Goal: Check status

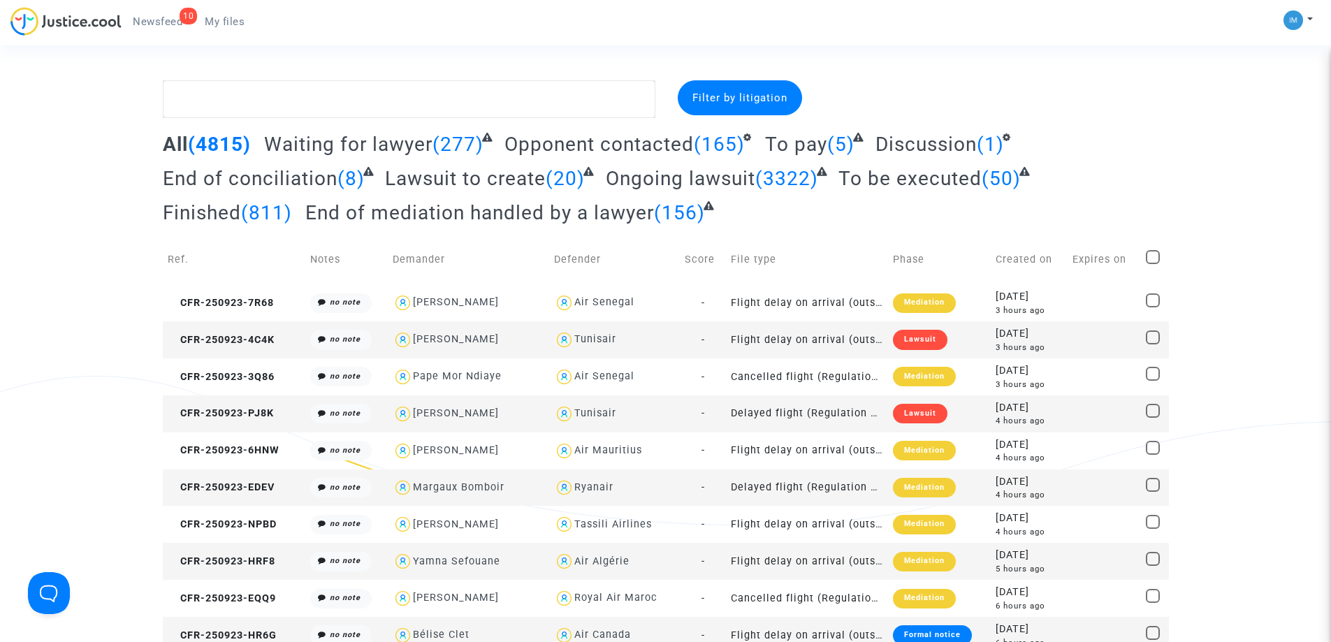
click at [827, 147] on span "(5)" at bounding box center [840, 144] width 27 height 23
click at [792, 148] on span "To pay" at bounding box center [796, 144] width 62 height 23
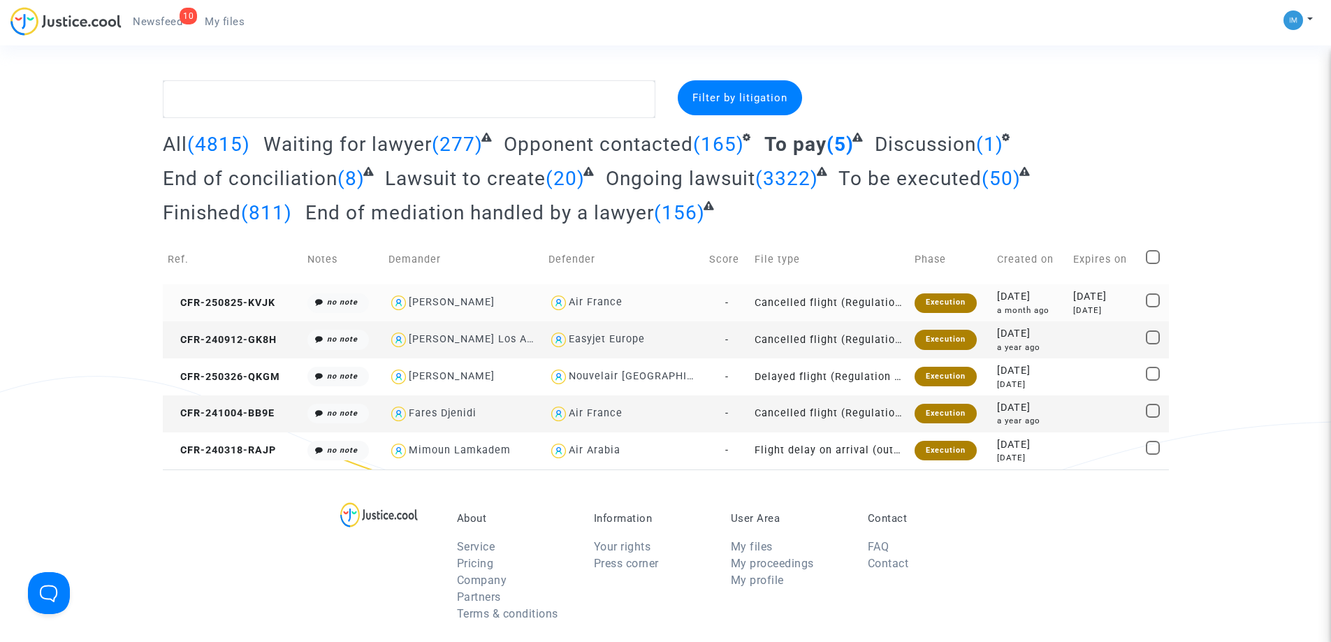
click at [958, 309] on div "Execution" at bounding box center [945, 303] width 62 height 20
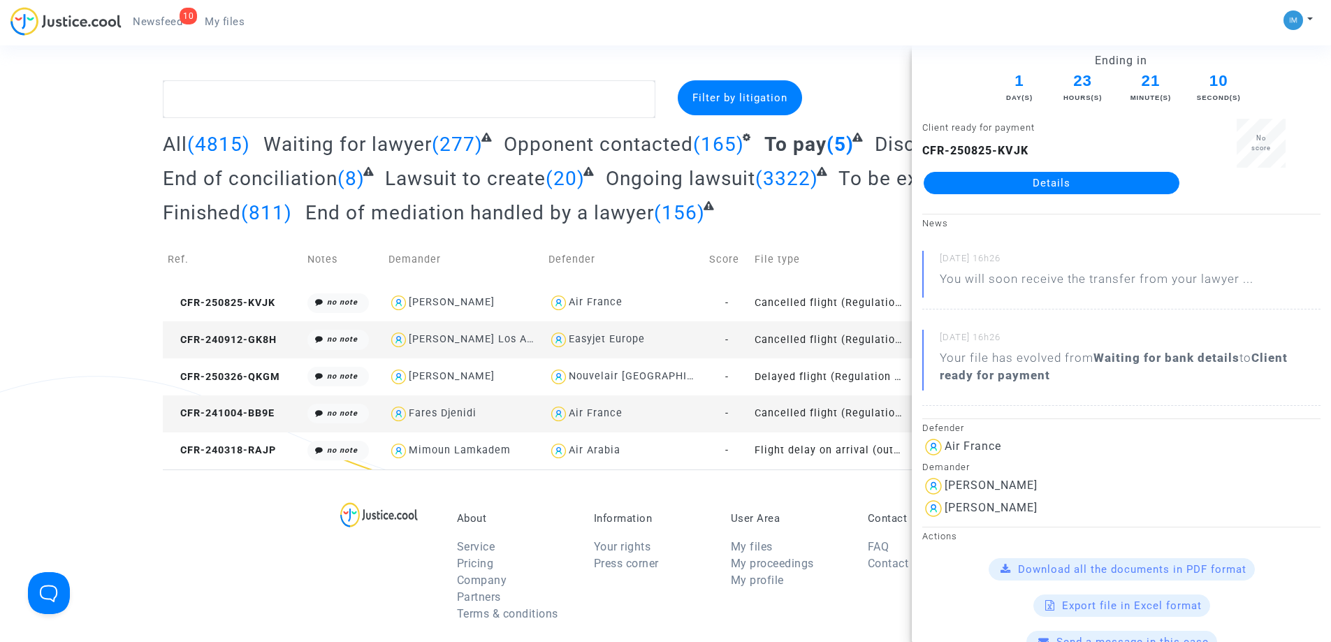
click at [848, 342] on td "Cancelled flight (Regulation EC 261/2004)" at bounding box center [830, 339] width 160 height 37
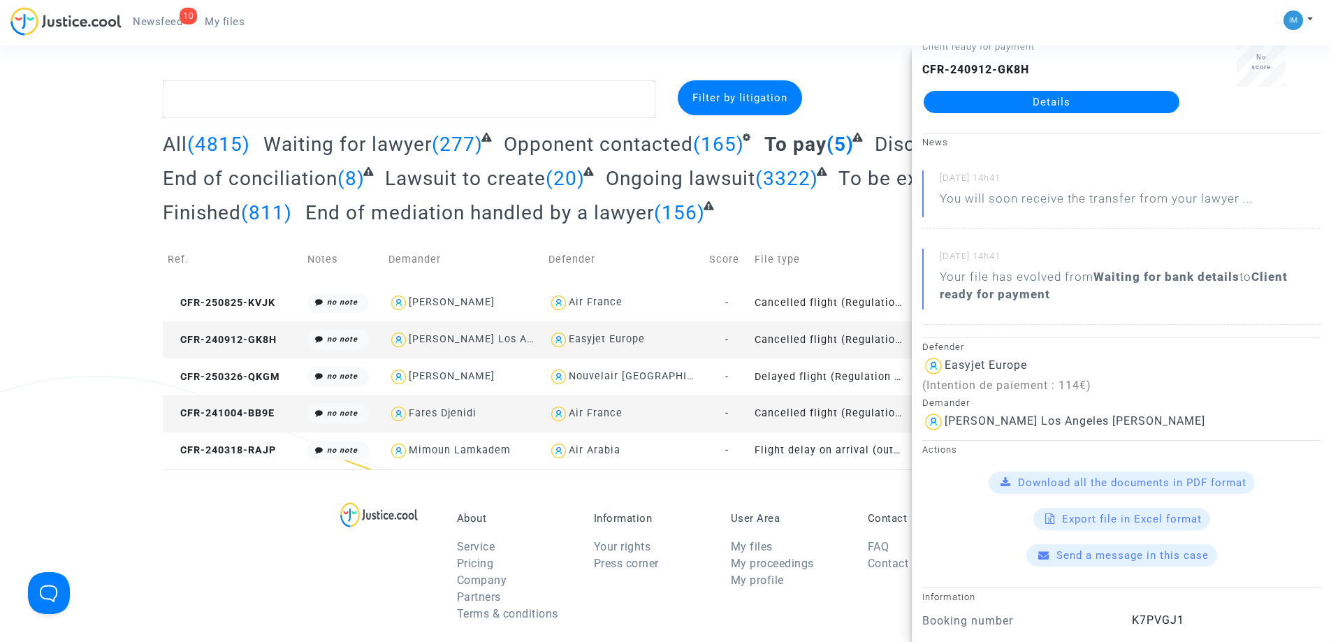
scroll to position [70, 0]
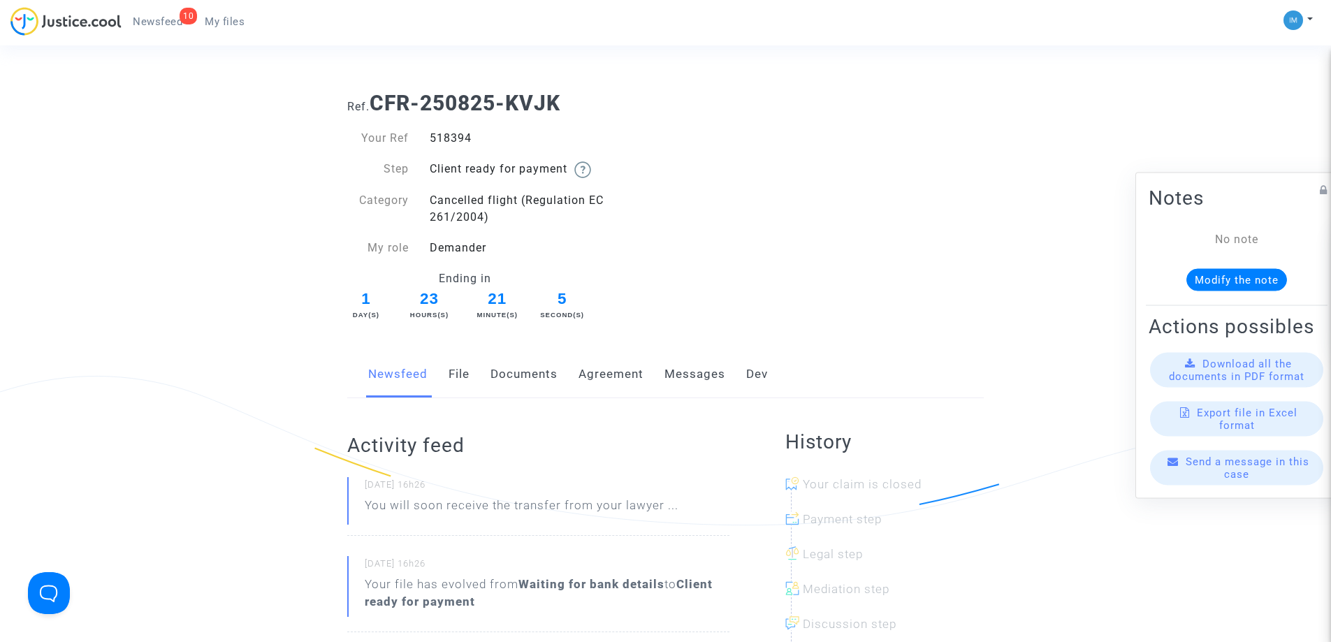
click at [692, 371] on link "Messages" at bounding box center [694, 374] width 61 height 46
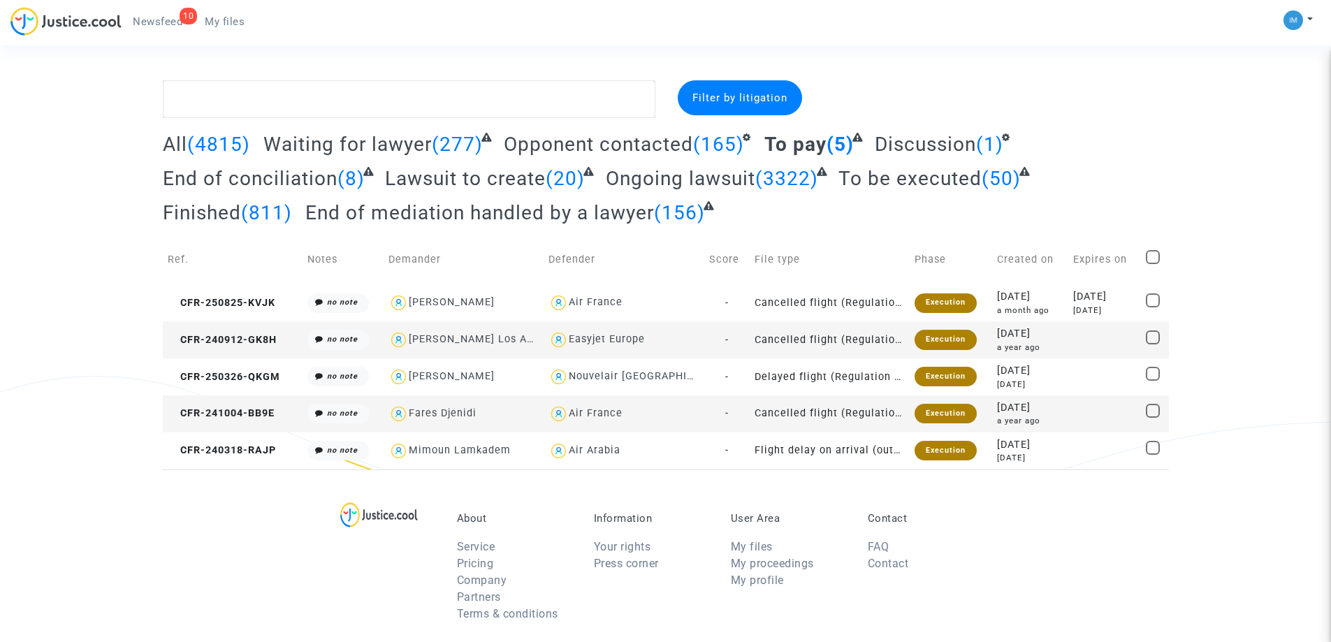
click at [940, 175] on span "To be executed" at bounding box center [909, 178] width 143 height 23
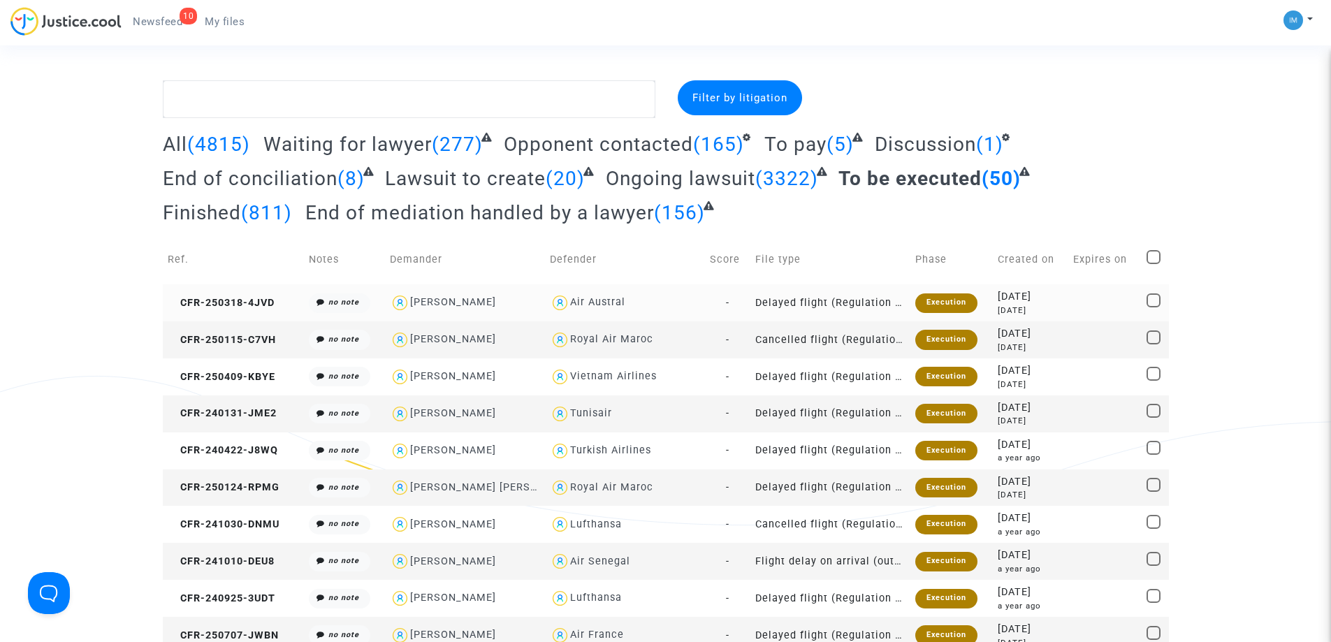
click at [919, 304] on div "Execution" at bounding box center [946, 303] width 62 height 20
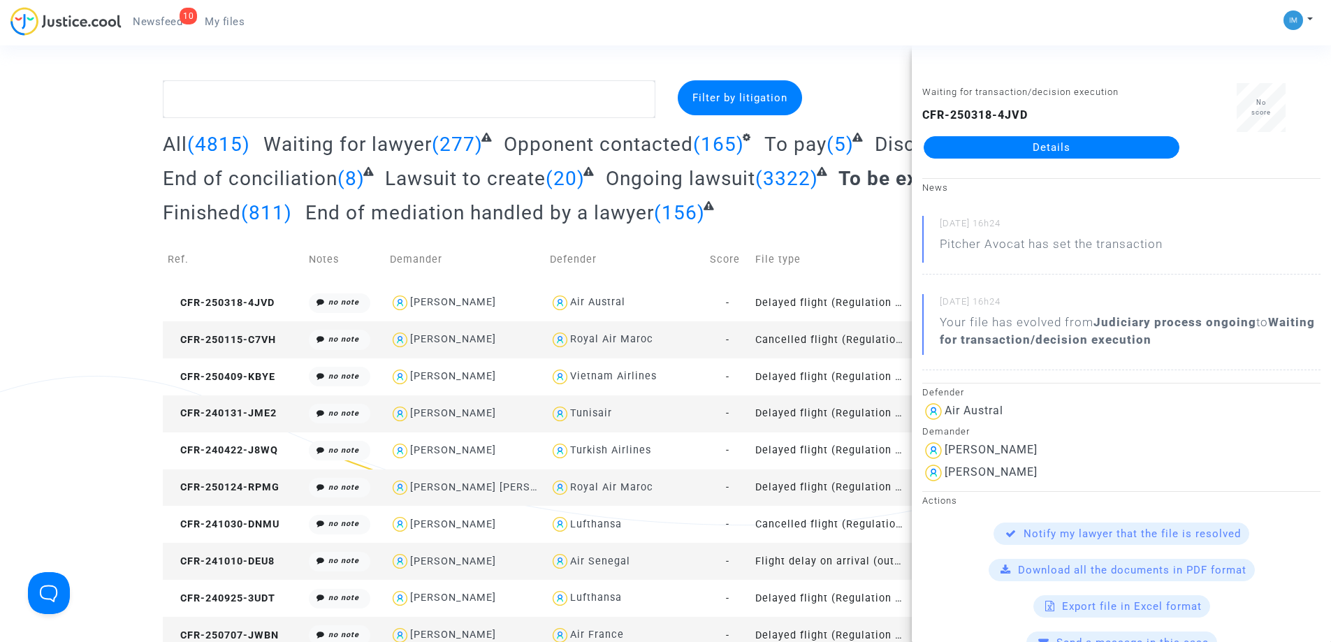
click at [856, 340] on td "Cancelled flight (Regulation EC 261/2004)" at bounding box center [830, 339] width 160 height 37
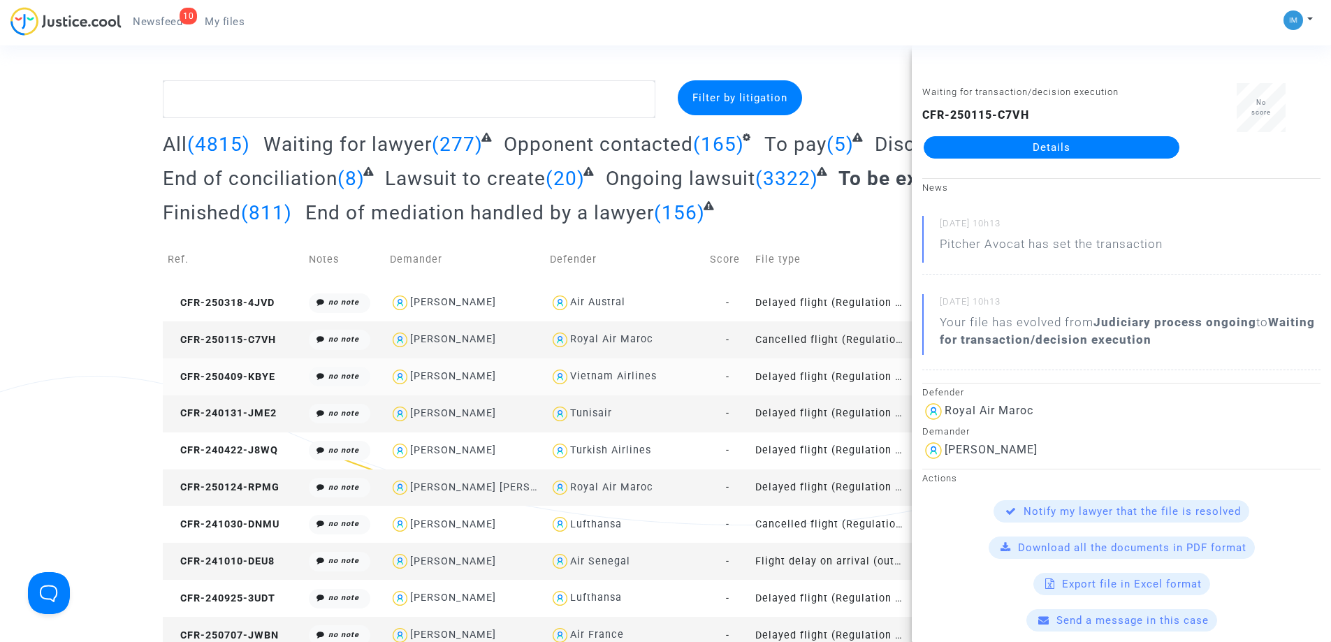
click at [824, 384] on td "Delayed flight (Regulation EC 261/2004)" at bounding box center [830, 376] width 160 height 37
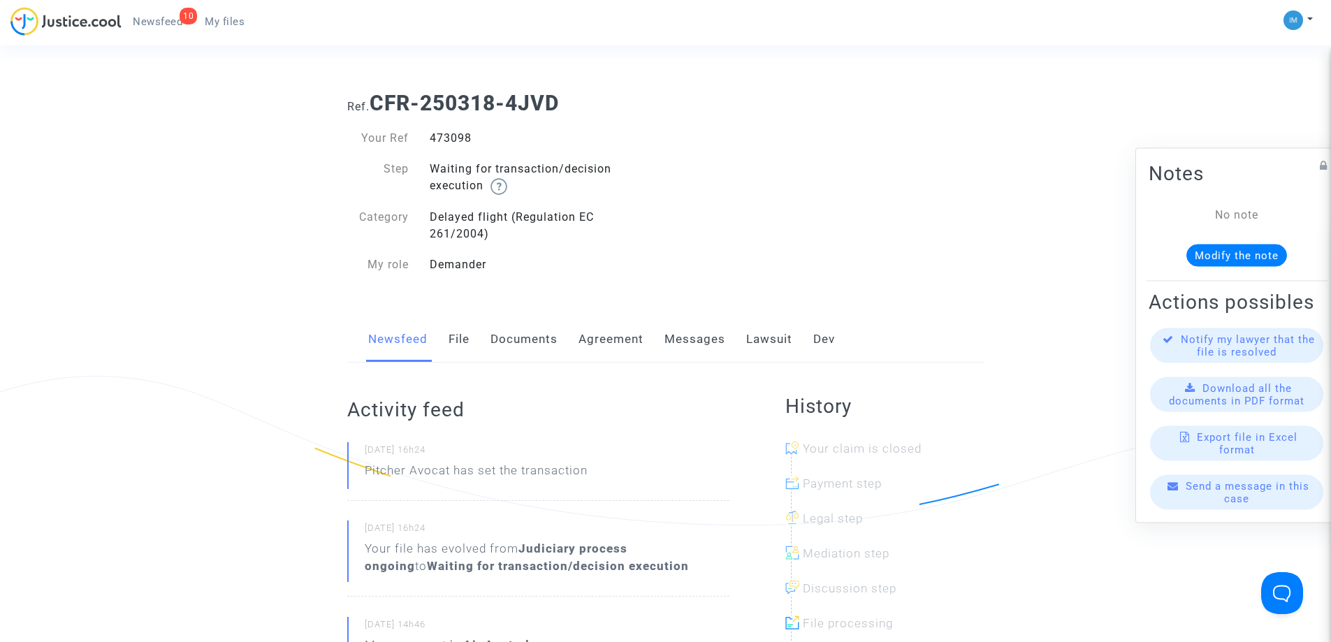
click at [764, 344] on link "Lawsuit" at bounding box center [769, 339] width 46 height 46
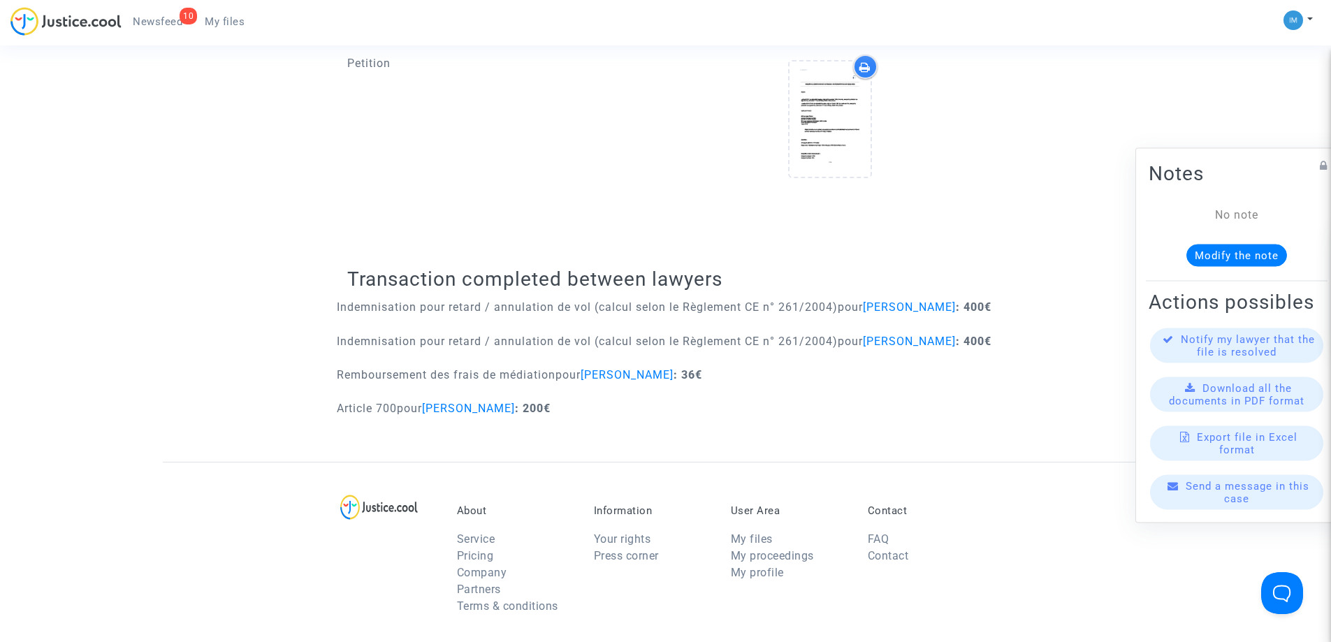
scroll to position [136, 0]
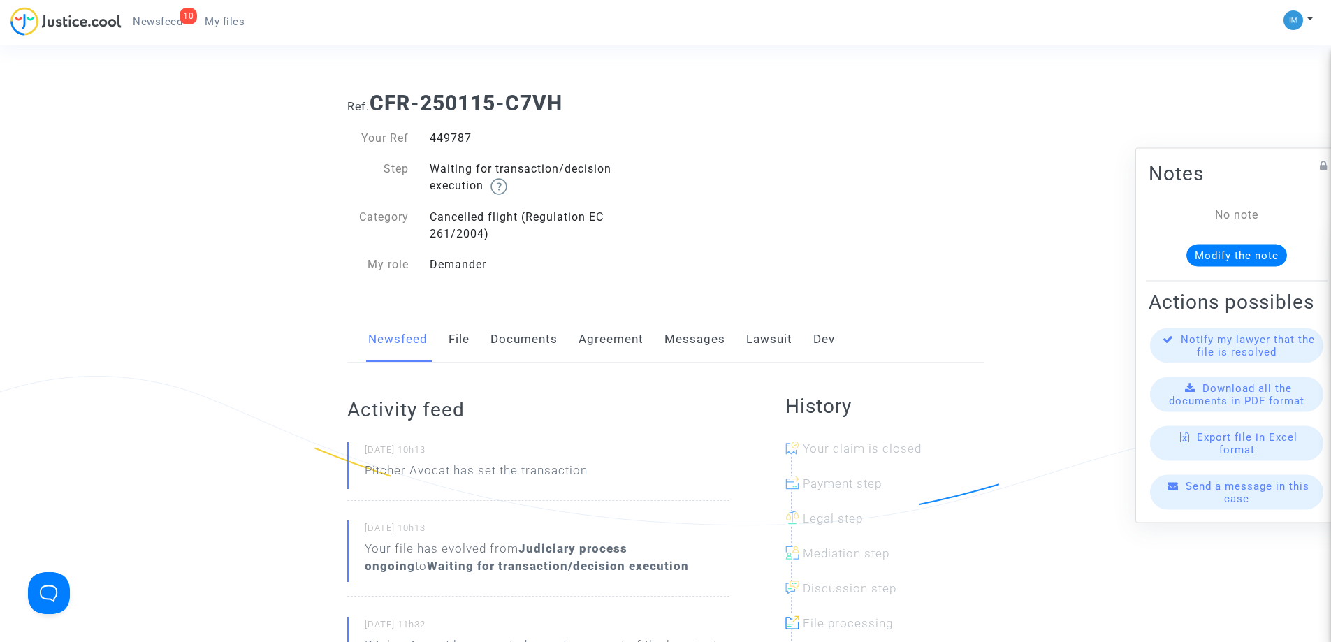
click at [764, 350] on link "Lawsuit" at bounding box center [769, 339] width 46 height 46
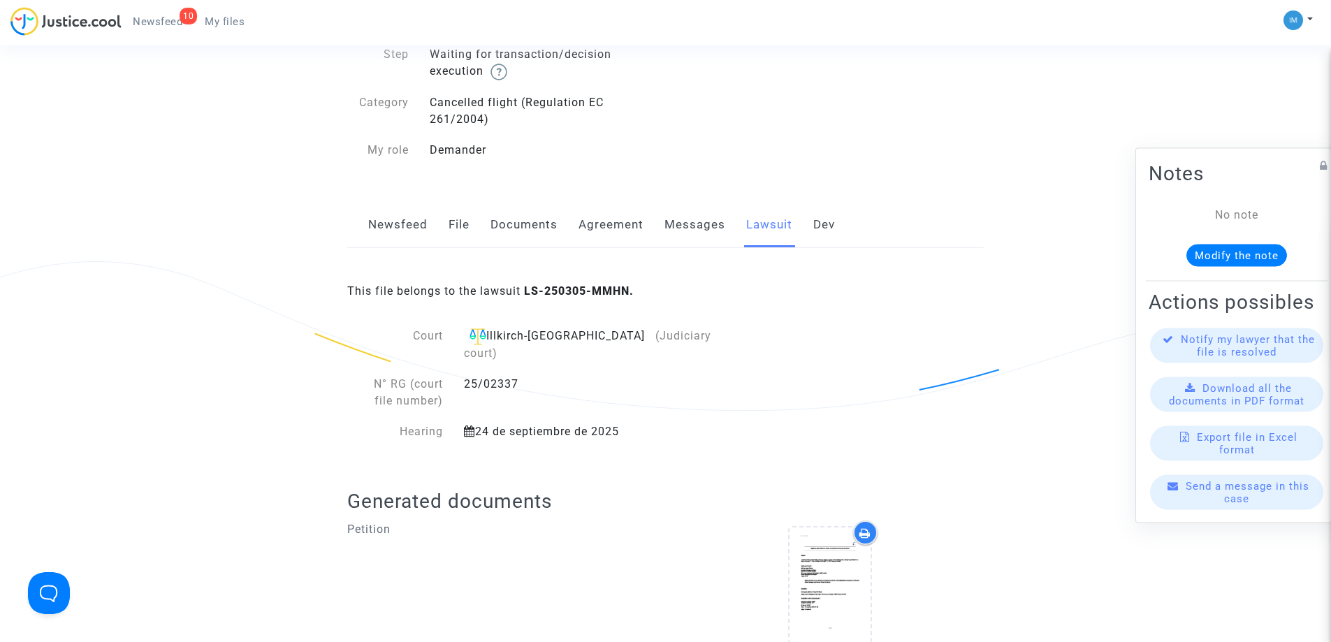
scroll to position [489, 0]
